Goal: Task Accomplishment & Management: Manage account settings

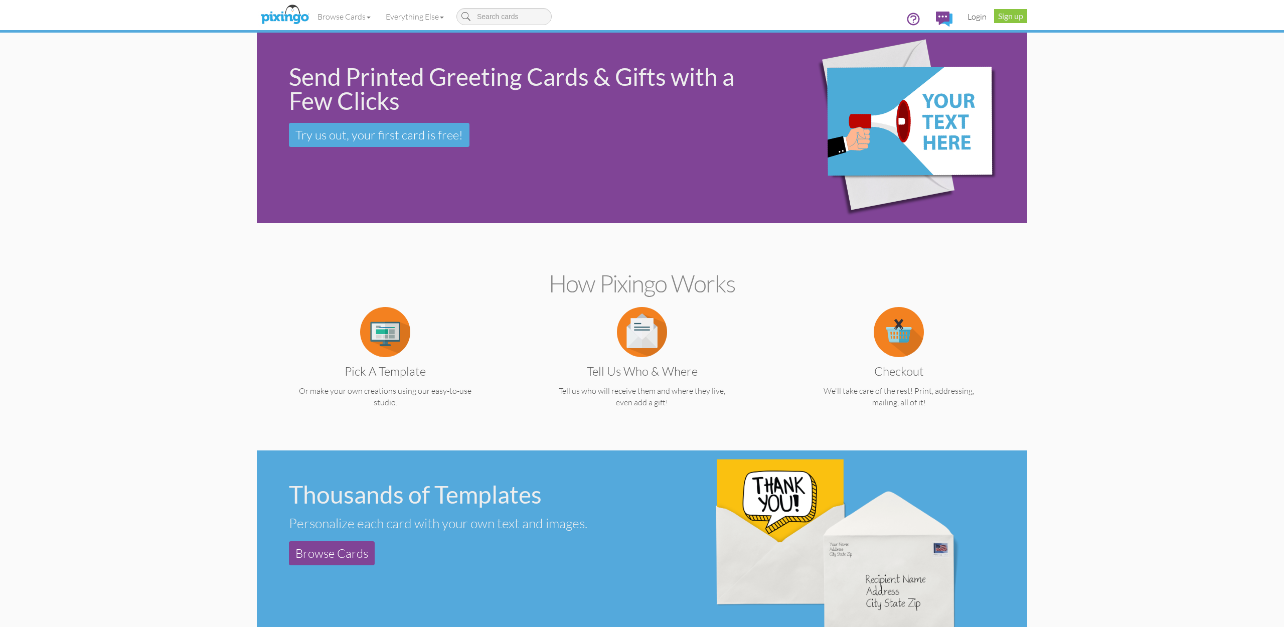
click at [974, 17] on link "Login" at bounding box center [977, 16] width 34 height 25
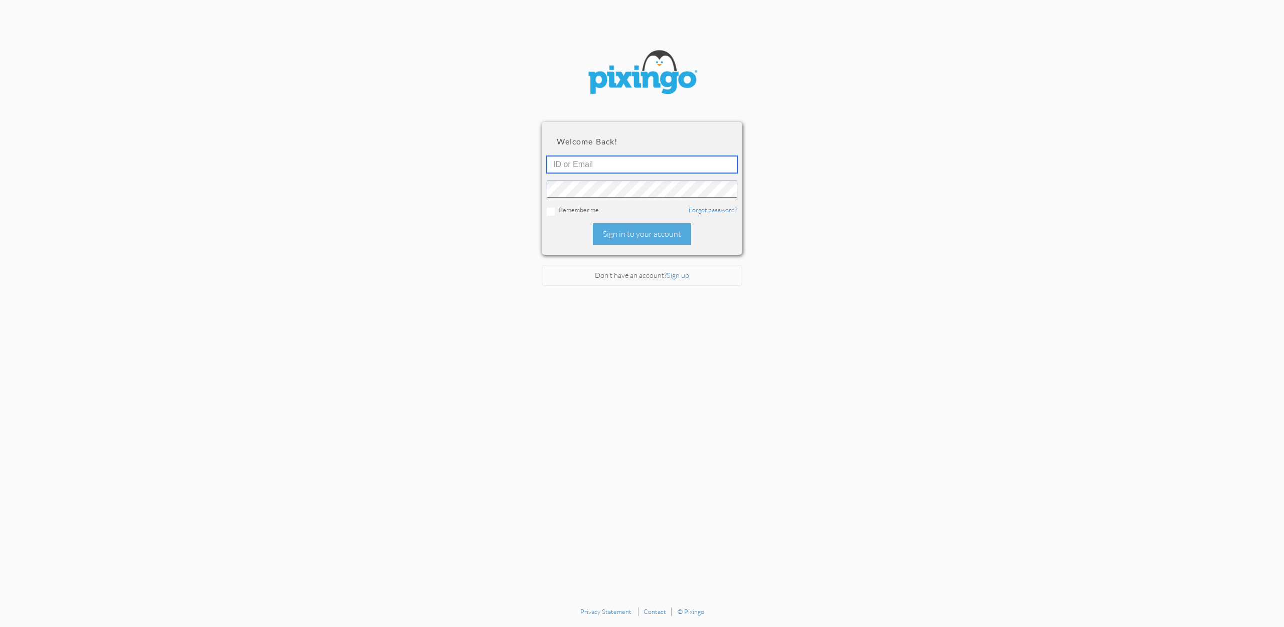
type input "accounting@reeut.com"
click at [633, 236] on div "Sign in to your account" at bounding box center [642, 234] width 98 height 22
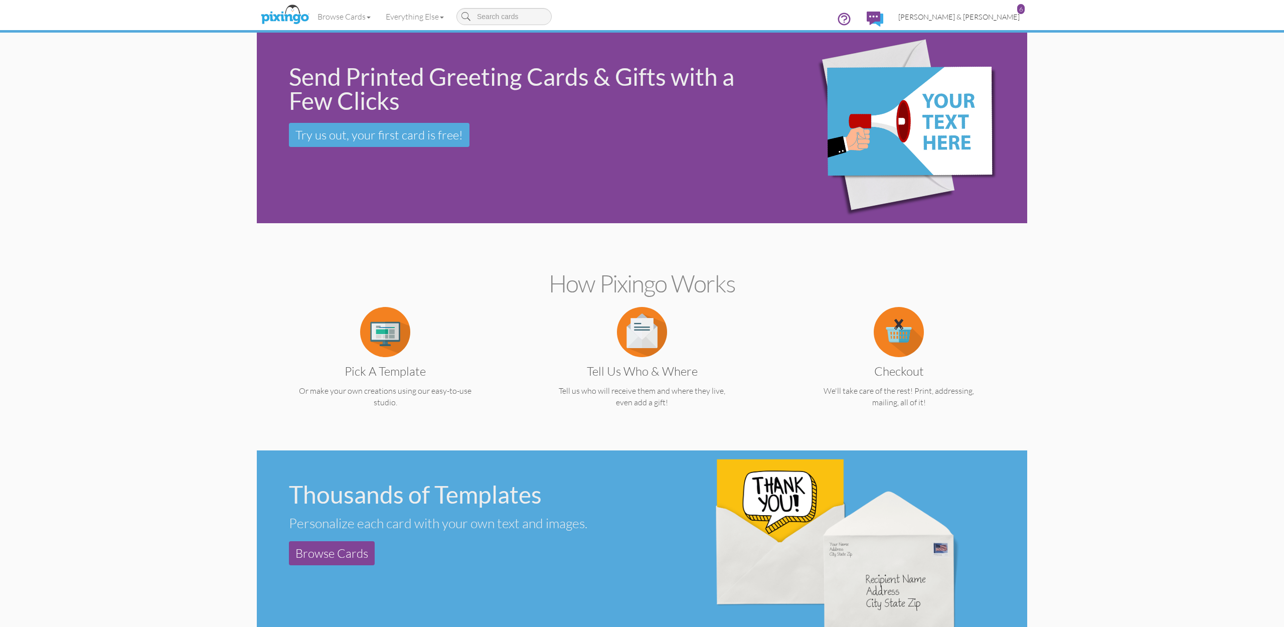
click at [986, 18] on span "[PERSON_NAME] & [PERSON_NAME]" at bounding box center [959, 17] width 121 height 9
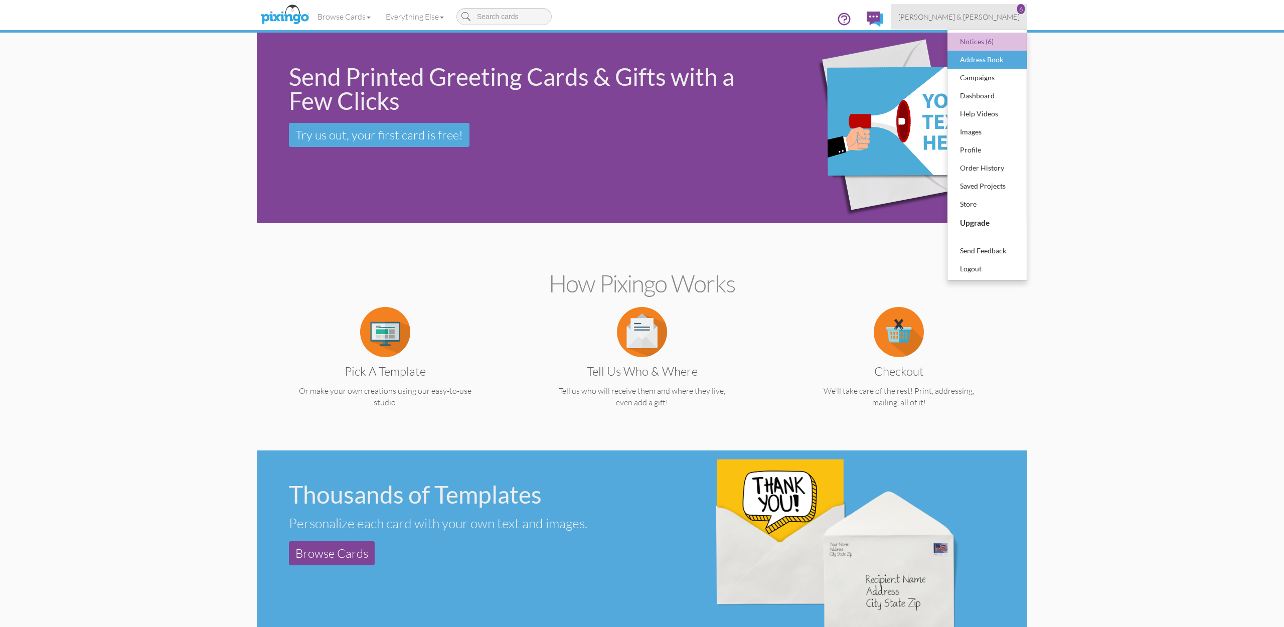
click at [982, 65] on div "Address Book" at bounding box center [987, 59] width 59 height 15
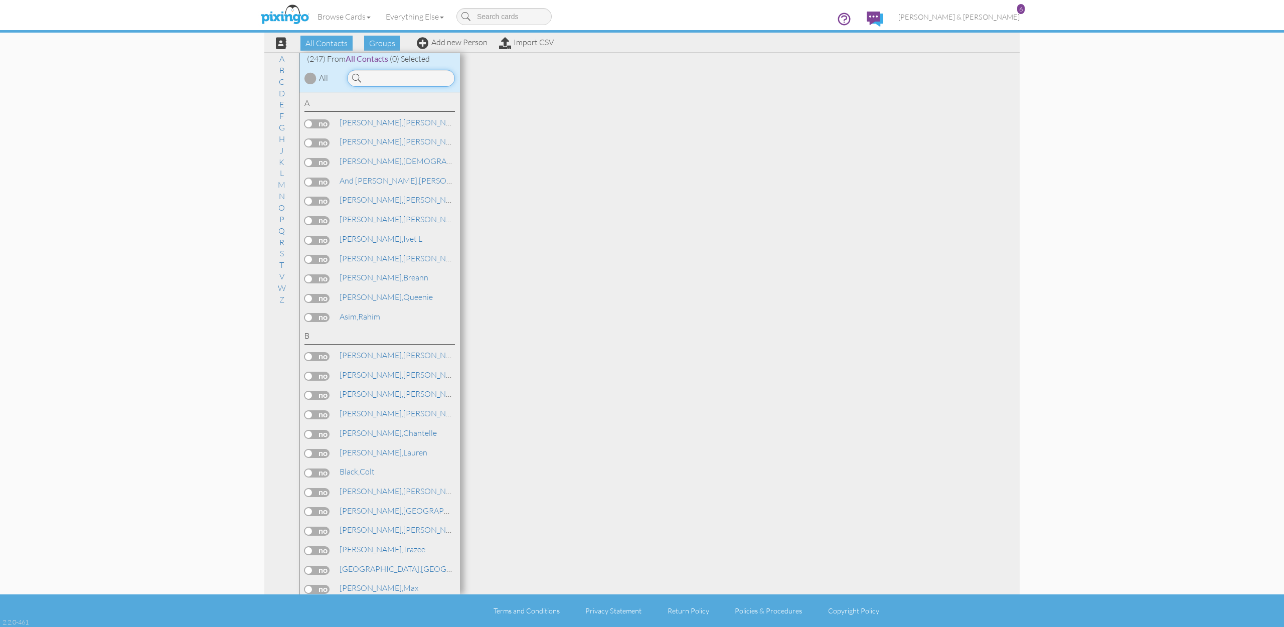
click at [404, 85] on input at bounding box center [401, 78] width 108 height 17
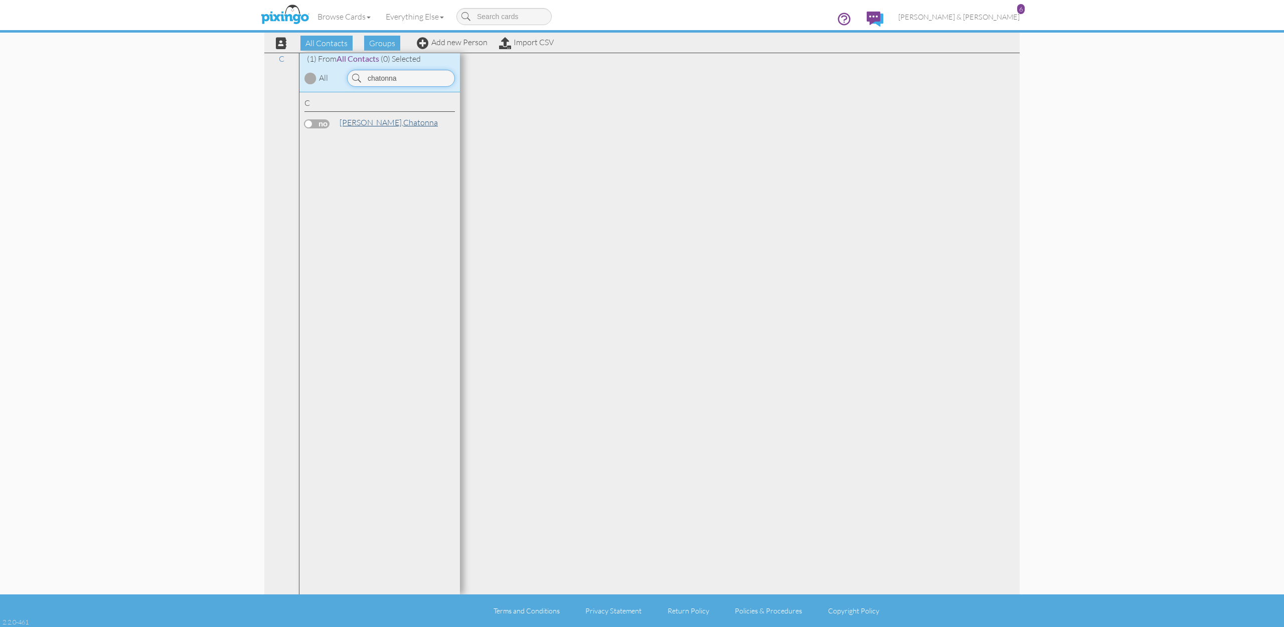
type input "chatonna"
click at [374, 122] on link "Cantrell, Chatonna" at bounding box center [389, 122] width 100 height 12
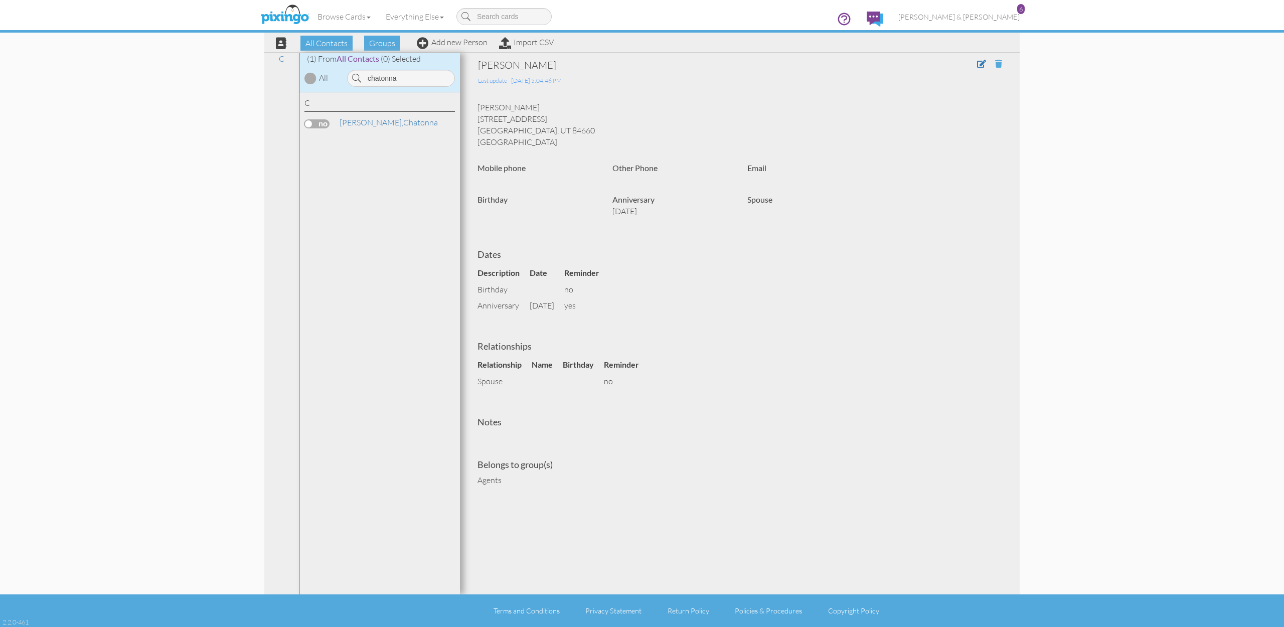
click at [998, 66] on span at bounding box center [998, 64] width 7 height 8
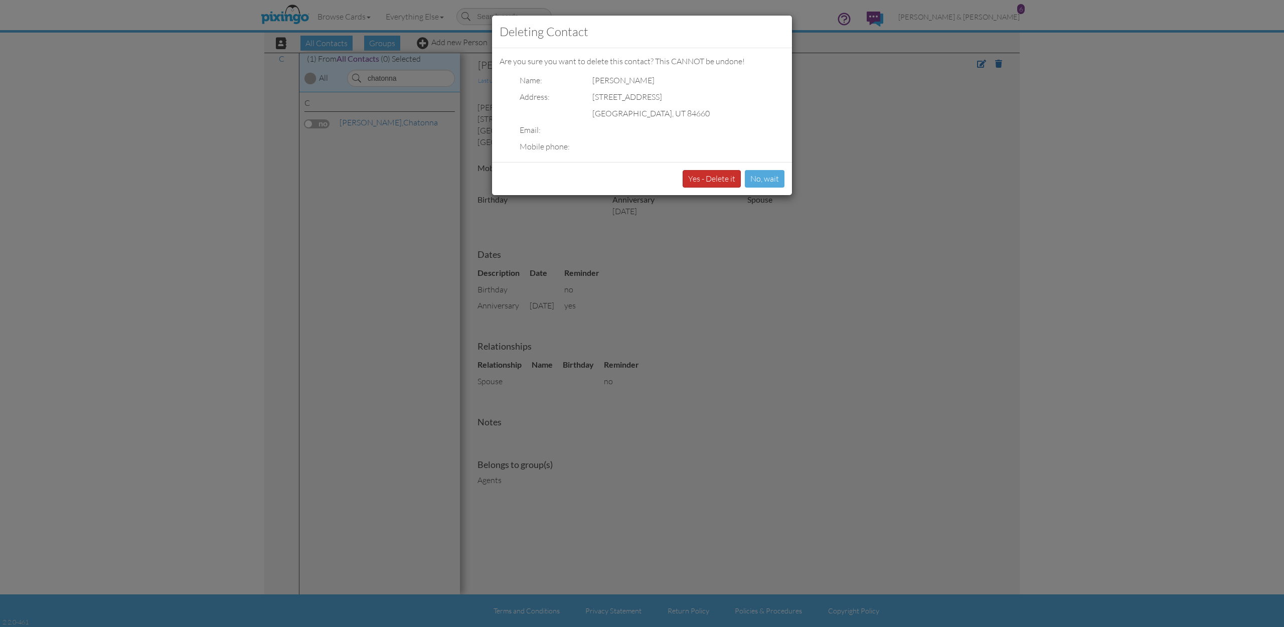
click at [718, 183] on button "Yes - Delete it" at bounding box center [712, 179] width 58 height 18
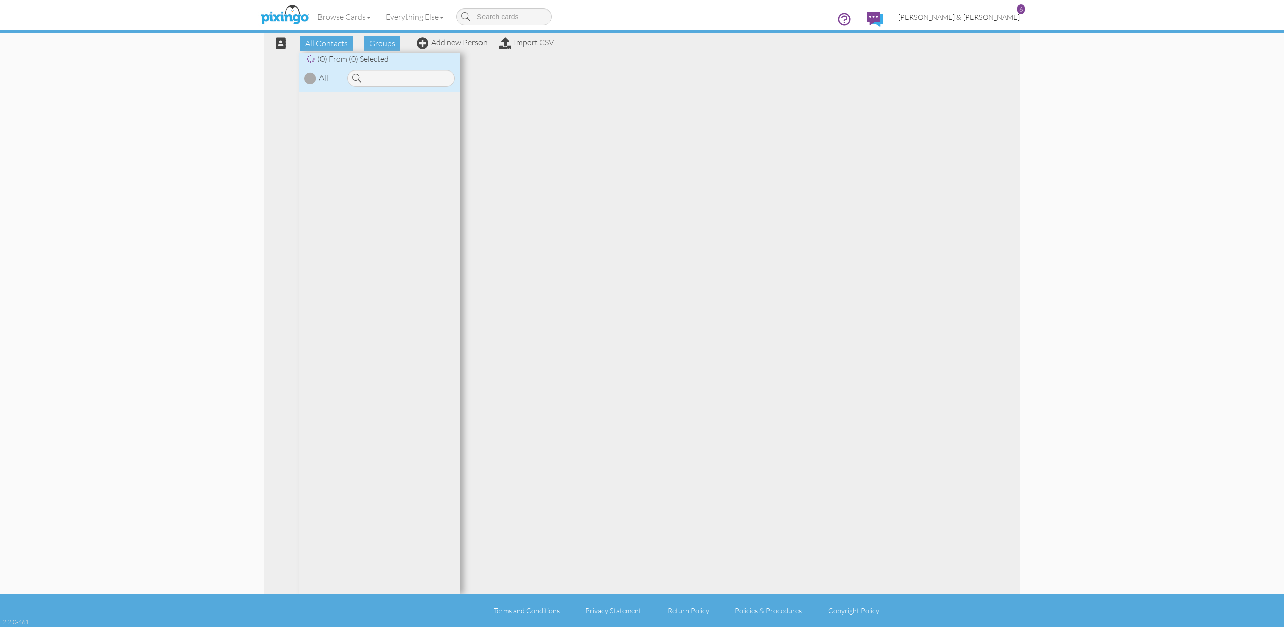
click at [980, 17] on span "[PERSON_NAME] & [PERSON_NAME]" at bounding box center [959, 17] width 121 height 9
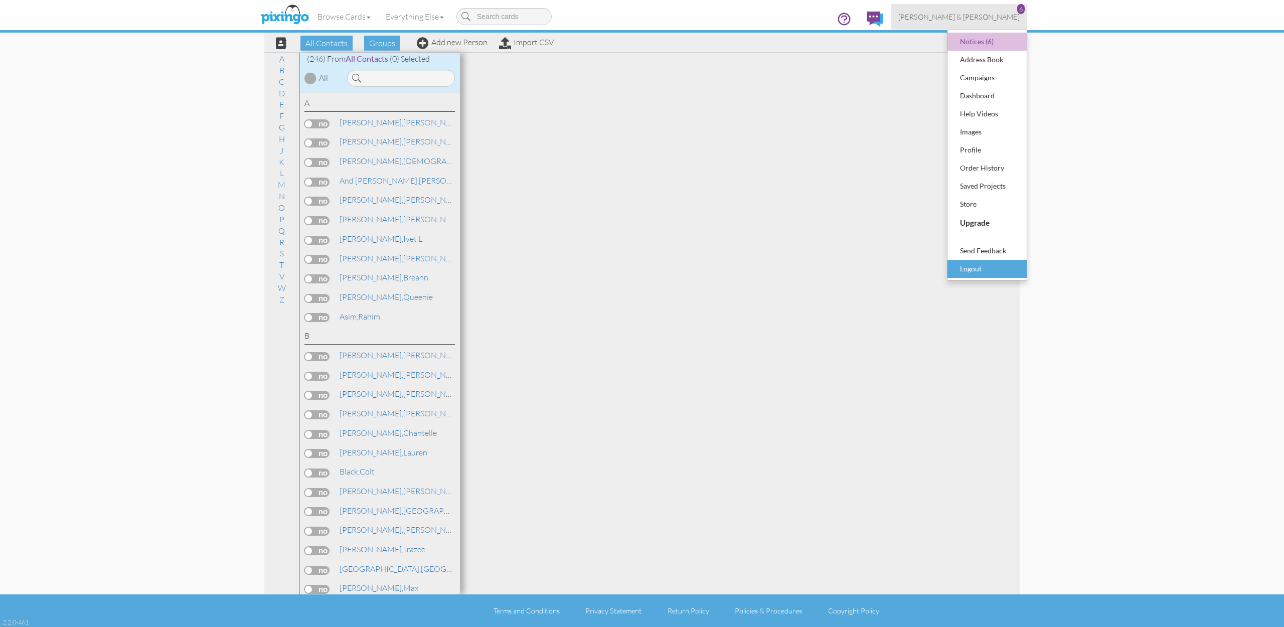
click at [969, 266] on div "Logout" at bounding box center [987, 268] width 59 height 15
